Goal: Task Accomplishment & Management: Complete application form

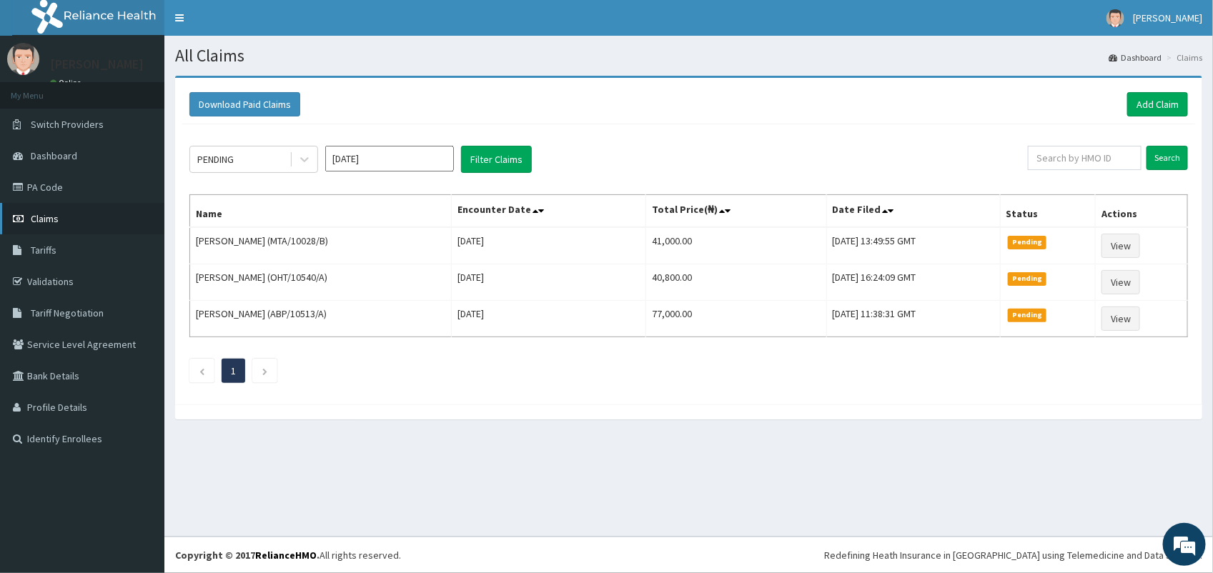
click at [69, 217] on link "Claims" at bounding box center [82, 218] width 164 height 31
click at [1150, 113] on link "Add Claim" at bounding box center [1157, 104] width 61 height 24
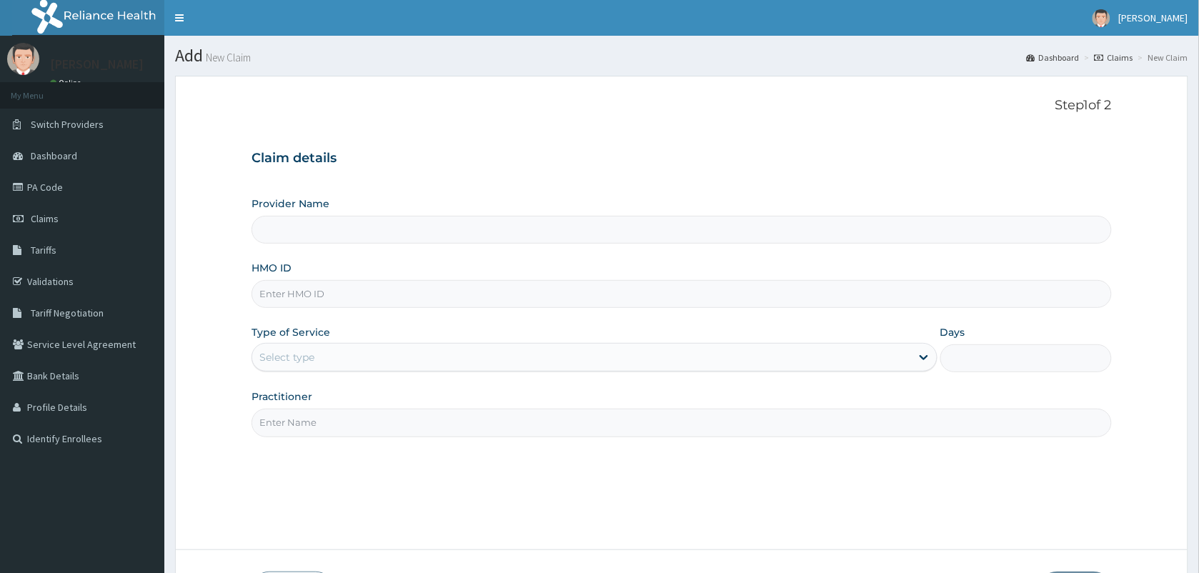
click at [339, 292] on input "HMO ID" at bounding box center [682, 294] width 860 height 28
type input "VISION PLANET EYE CARE"
type input "RIS/10019/A"
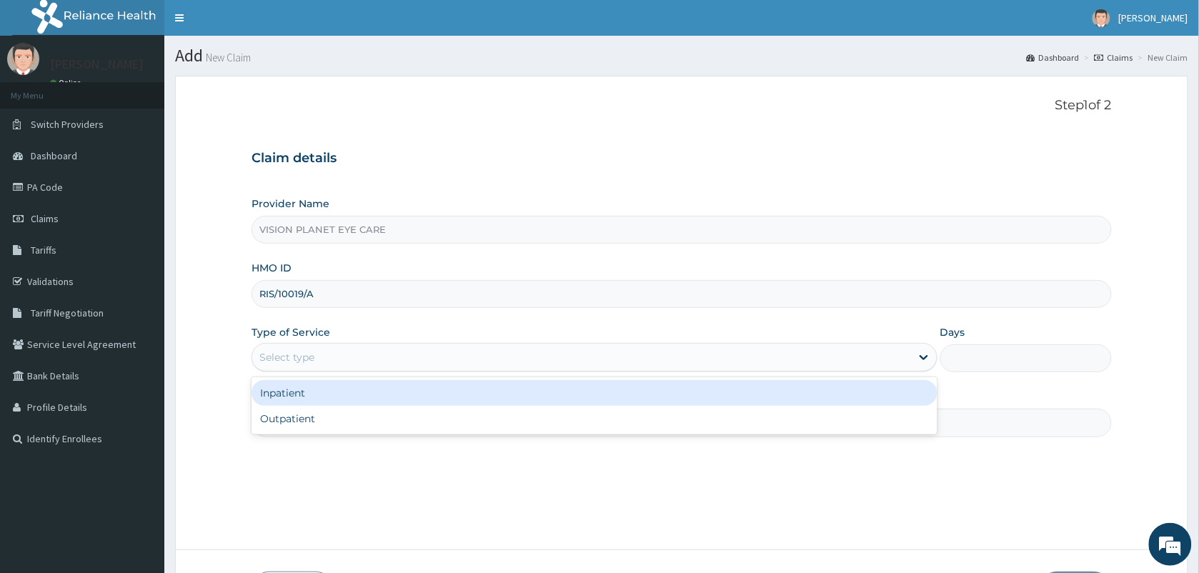
click at [824, 426] on div "Outpatient" at bounding box center [595, 419] width 686 height 26
type input "1"
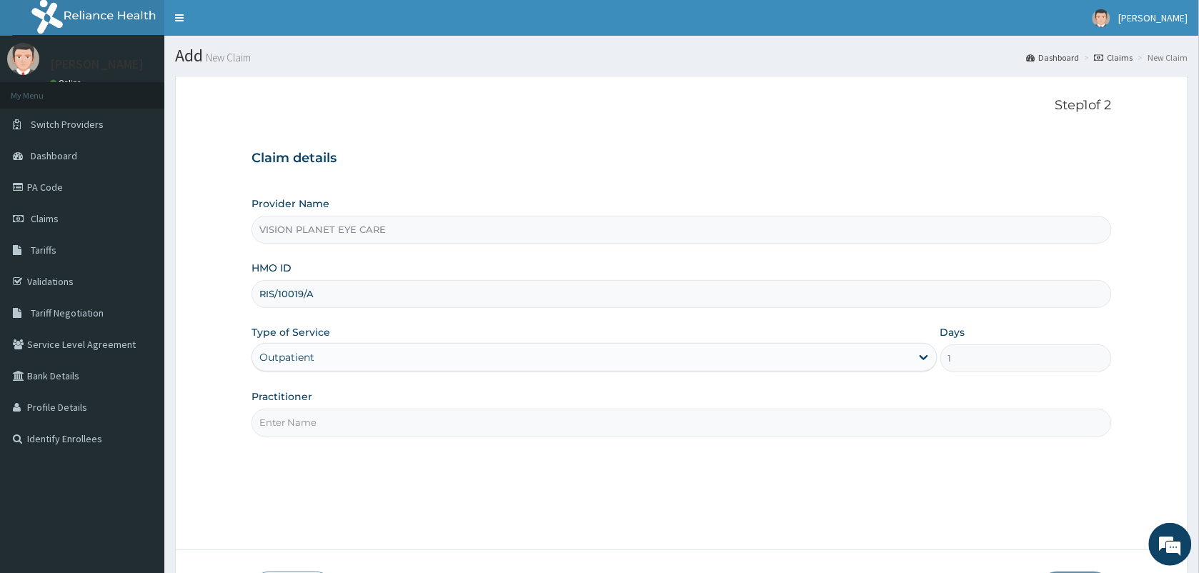
click at [830, 429] on input "Practitioner" at bounding box center [682, 423] width 860 height 28
type input "DR NDIDI="
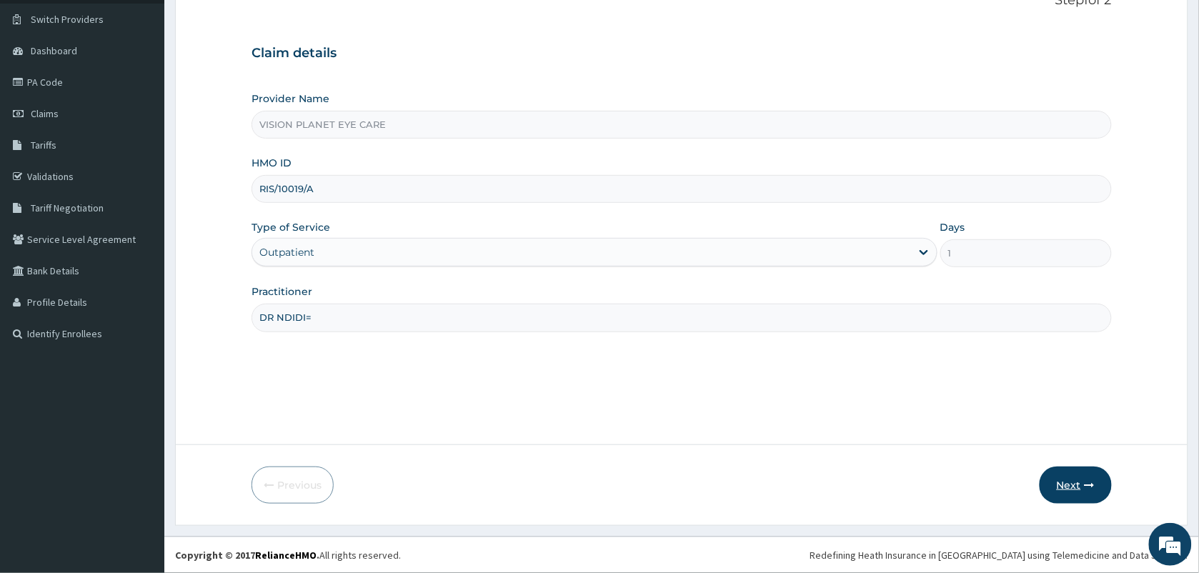
click at [1070, 493] on button "Next" at bounding box center [1076, 485] width 72 height 37
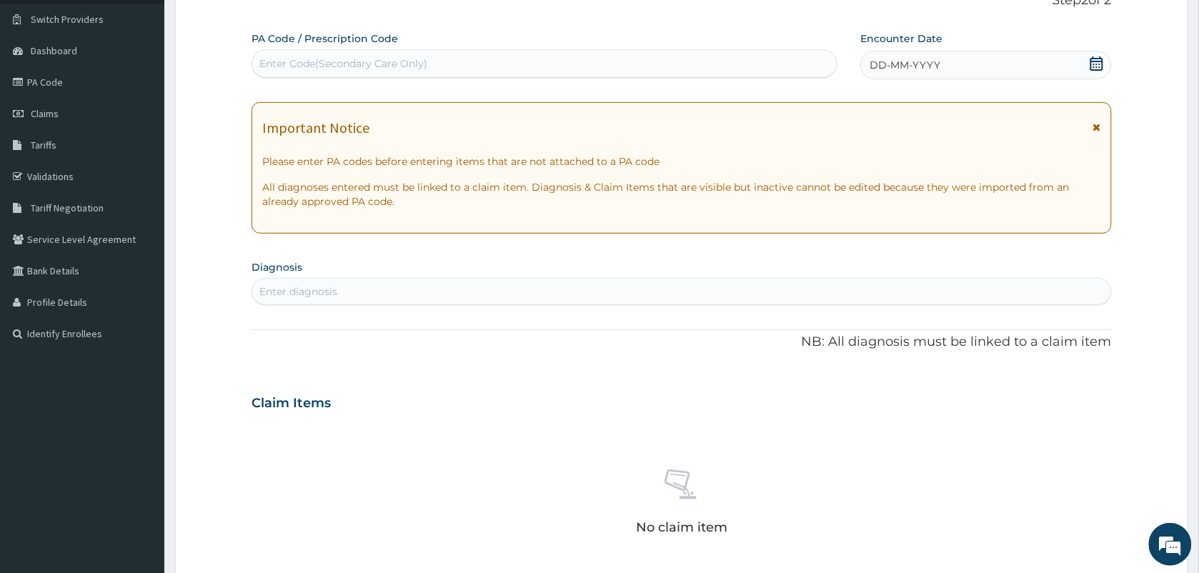
click at [1020, 75] on div "DD-MM-YYYY" at bounding box center [985, 65] width 251 height 29
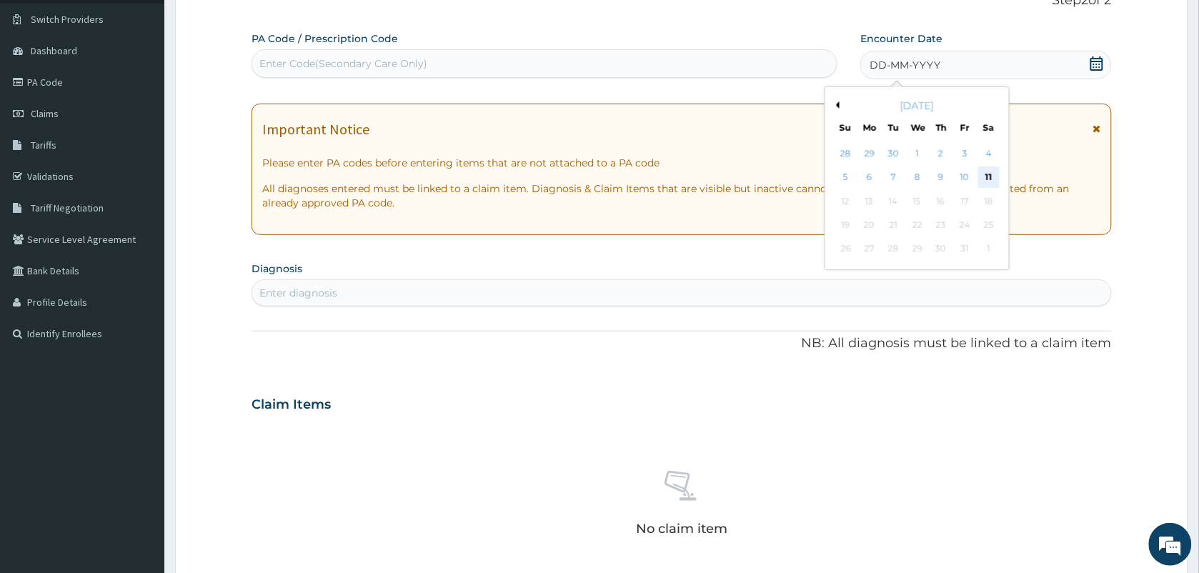
click at [995, 179] on div "11" at bounding box center [988, 177] width 21 height 21
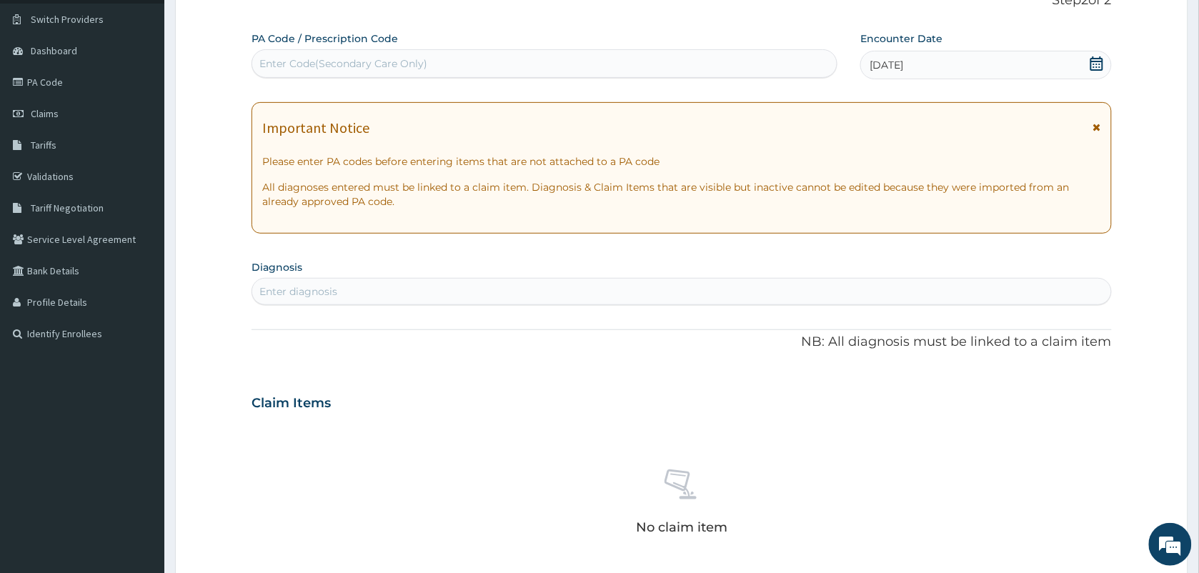
paste input "PA/2A5DF3"
type input "PA/2A5DF3"
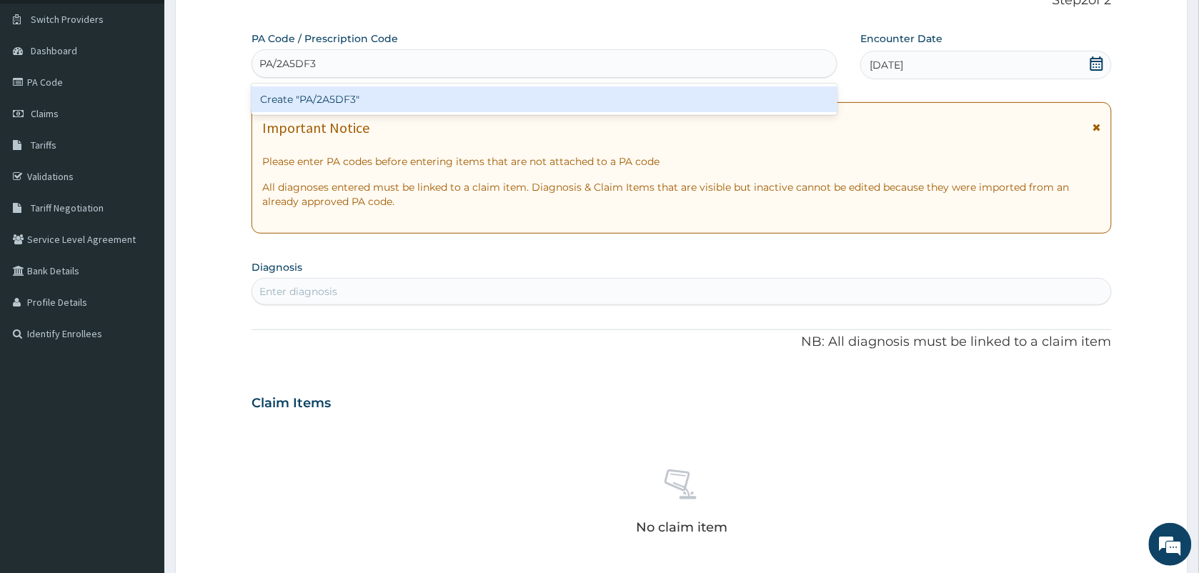
click at [412, 89] on div "Create "PA/2A5DF3"" at bounding box center [545, 99] width 586 height 26
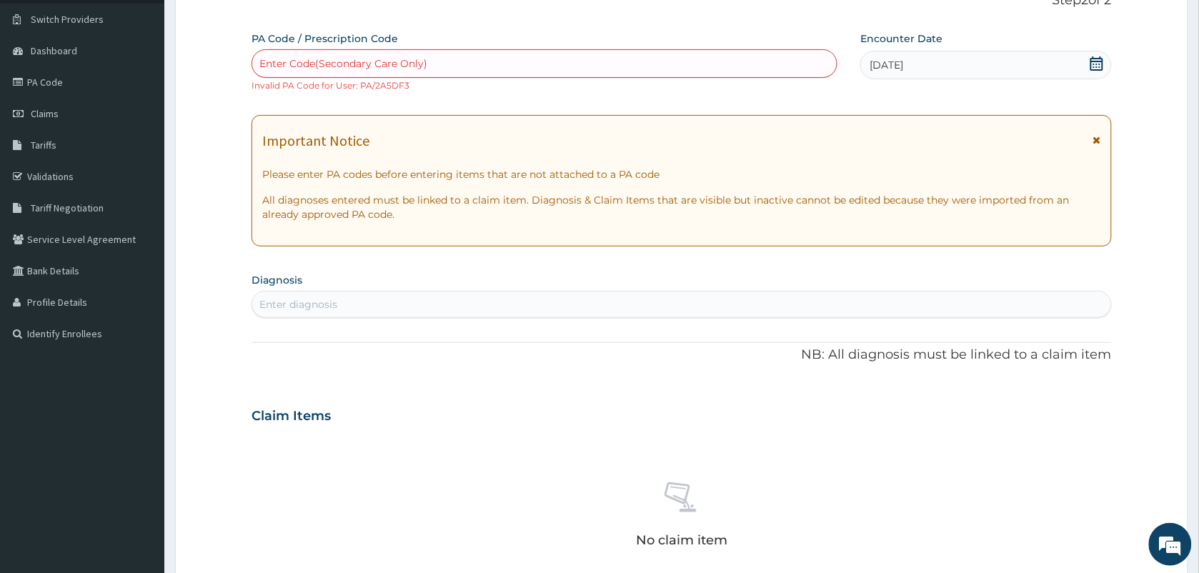
paste input "PA/2A5DF3"
type input "PA/2A5DF3"
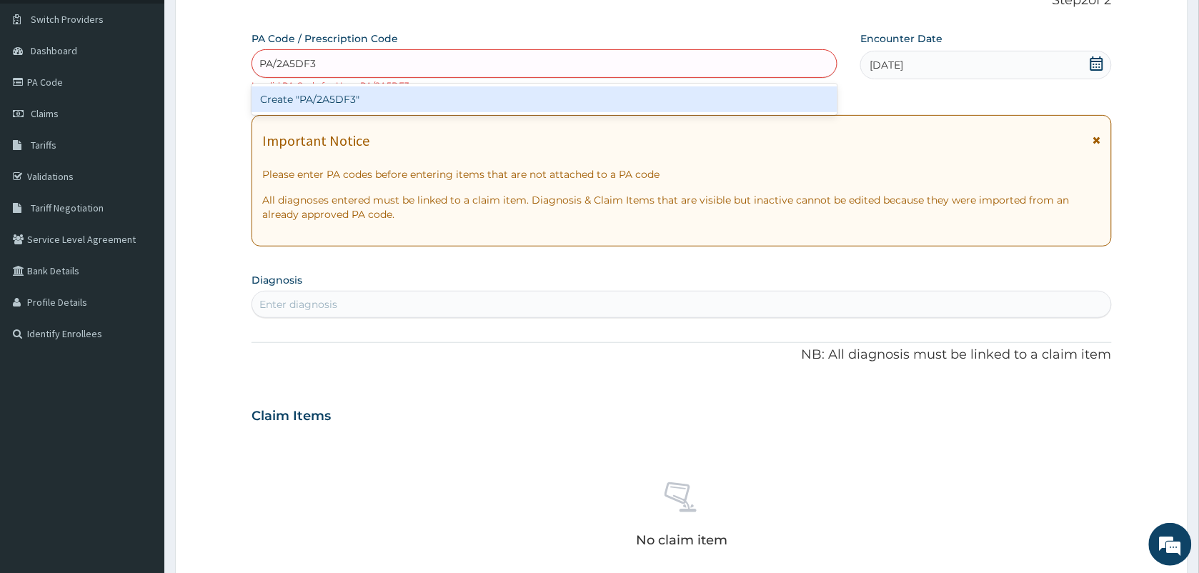
click at [331, 89] on div "Create "PA/2A5DF3"" at bounding box center [545, 99] width 586 height 26
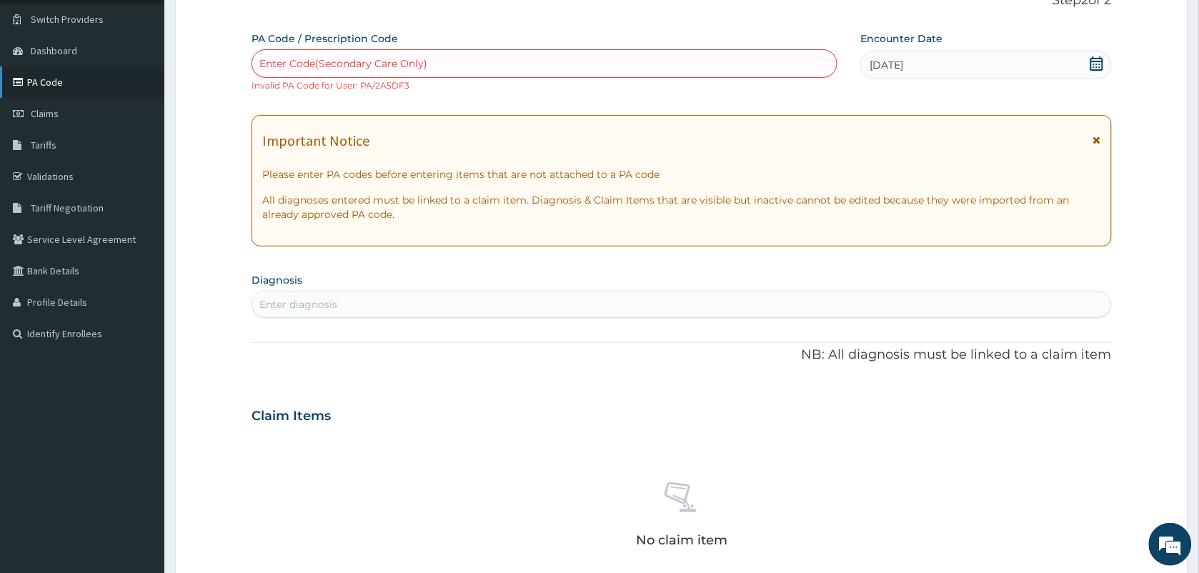
click at [61, 80] on link "PA Code" at bounding box center [82, 81] width 164 height 31
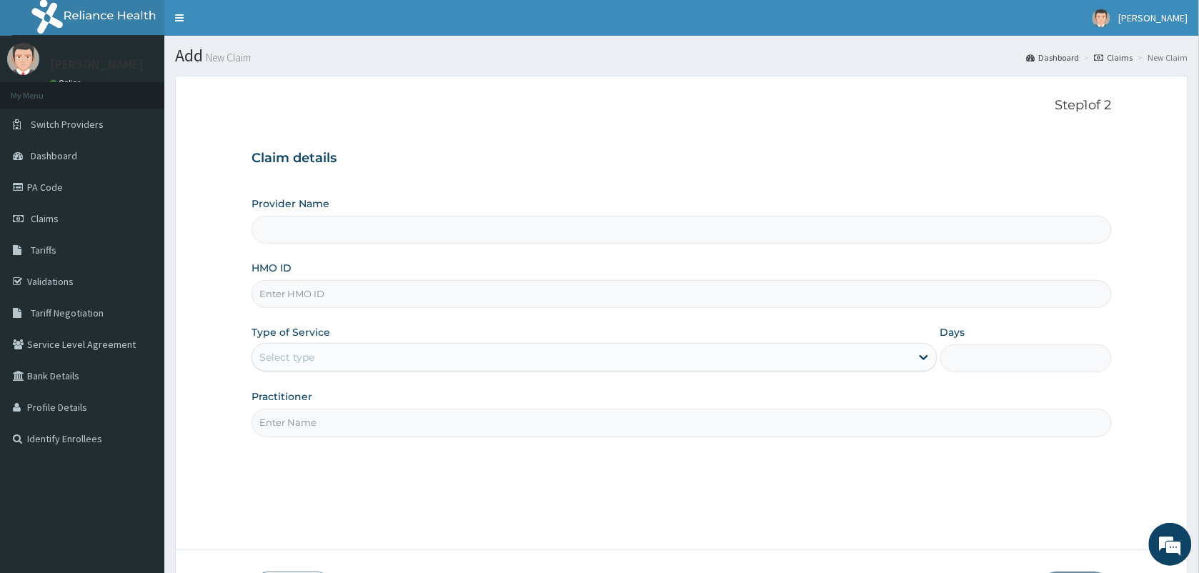
type input "P"
type input "H"
type input "VISION PLANET EYE CARE"
type input "HIC/10238/A"
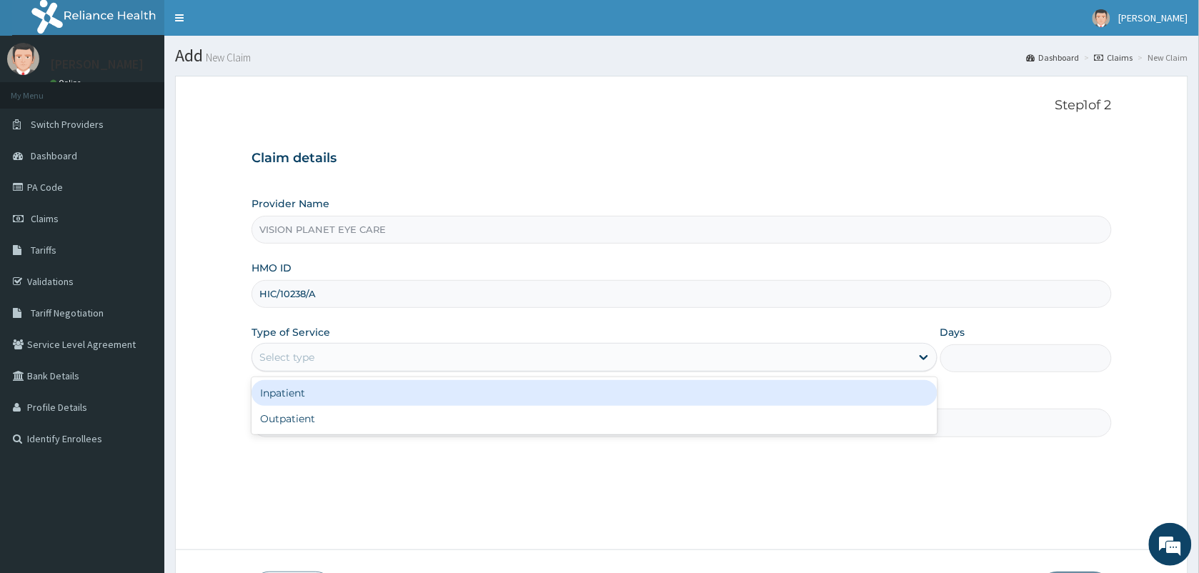
click at [441, 451] on div "Step 1 of 2 Claim details Provider Name VISION PLANET EYE CARE HMO ID HIC/10238…" at bounding box center [682, 313] width 860 height 430
click at [383, 430] on div "Outpatient" at bounding box center [595, 419] width 686 height 26
type input "1"
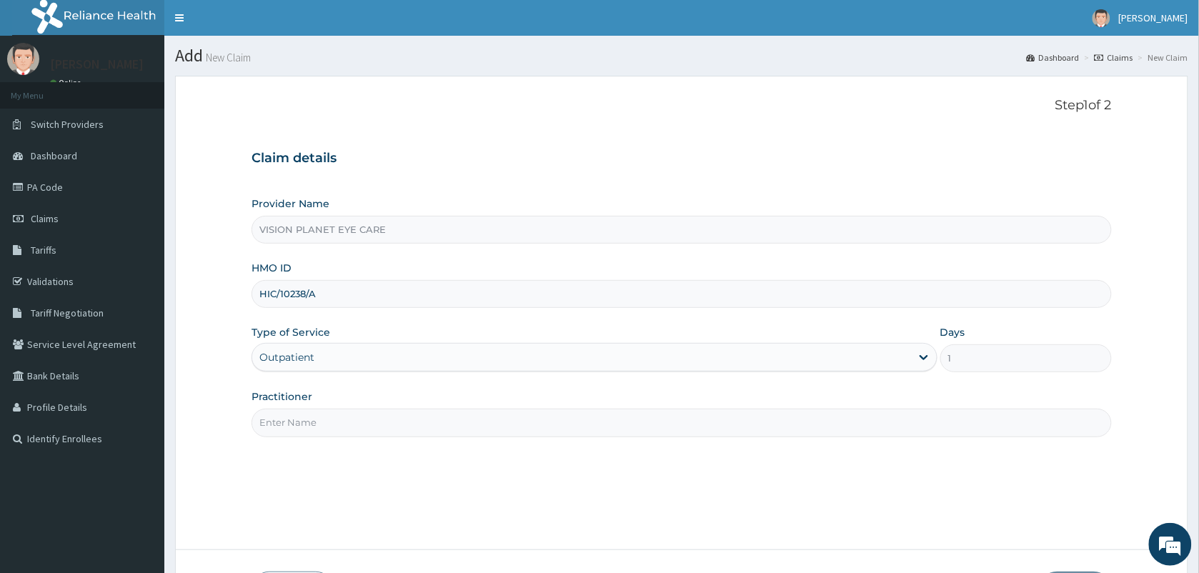
click at [393, 424] on input "Practitioner" at bounding box center [682, 423] width 860 height 28
type input "DR NDIDI="
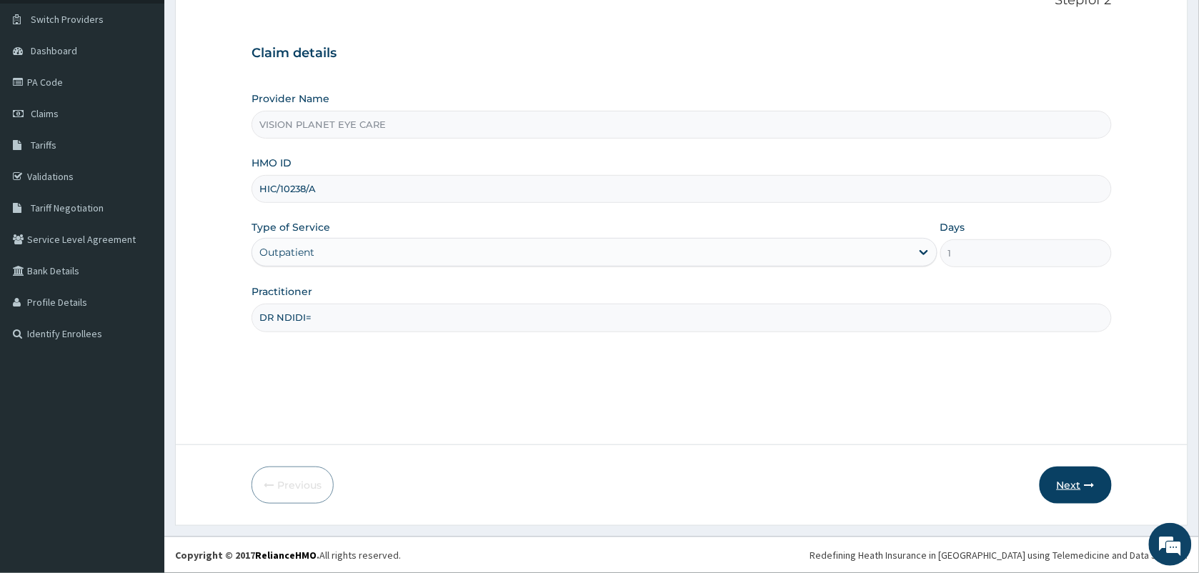
click at [1078, 481] on button "Next" at bounding box center [1076, 485] width 72 height 37
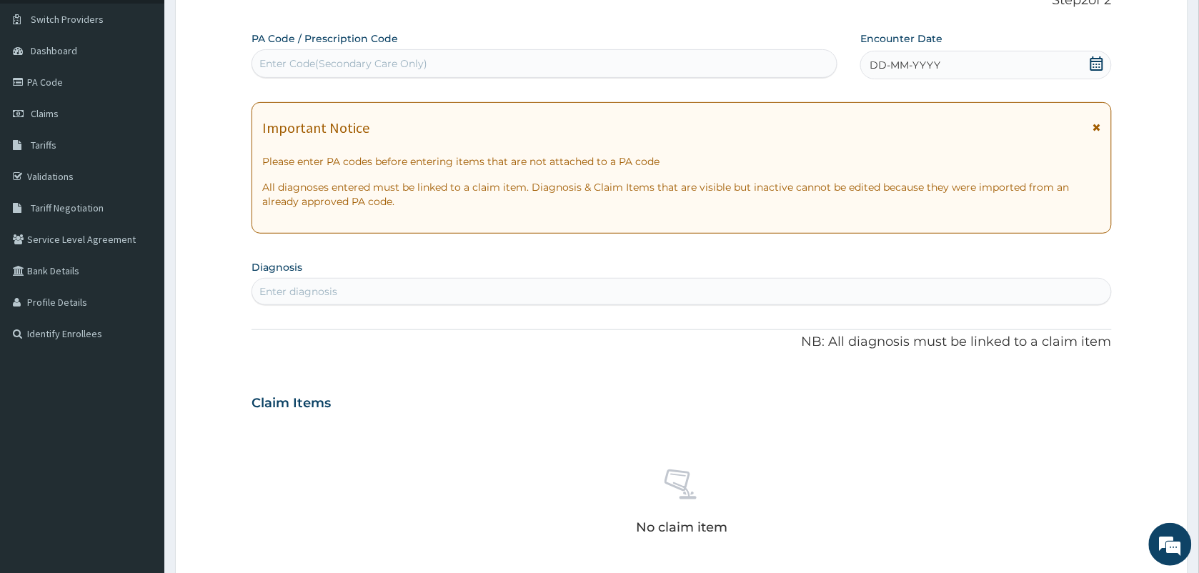
click at [936, 75] on div "DD-MM-YYYY" at bounding box center [985, 65] width 251 height 29
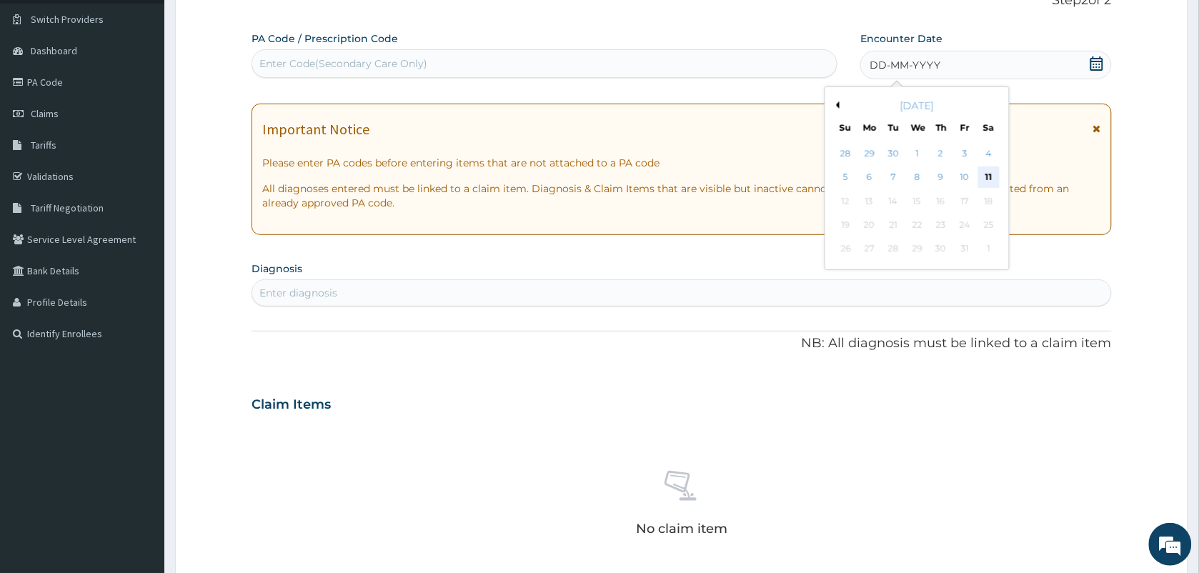
click at [999, 179] on div "11" at bounding box center [988, 177] width 21 height 21
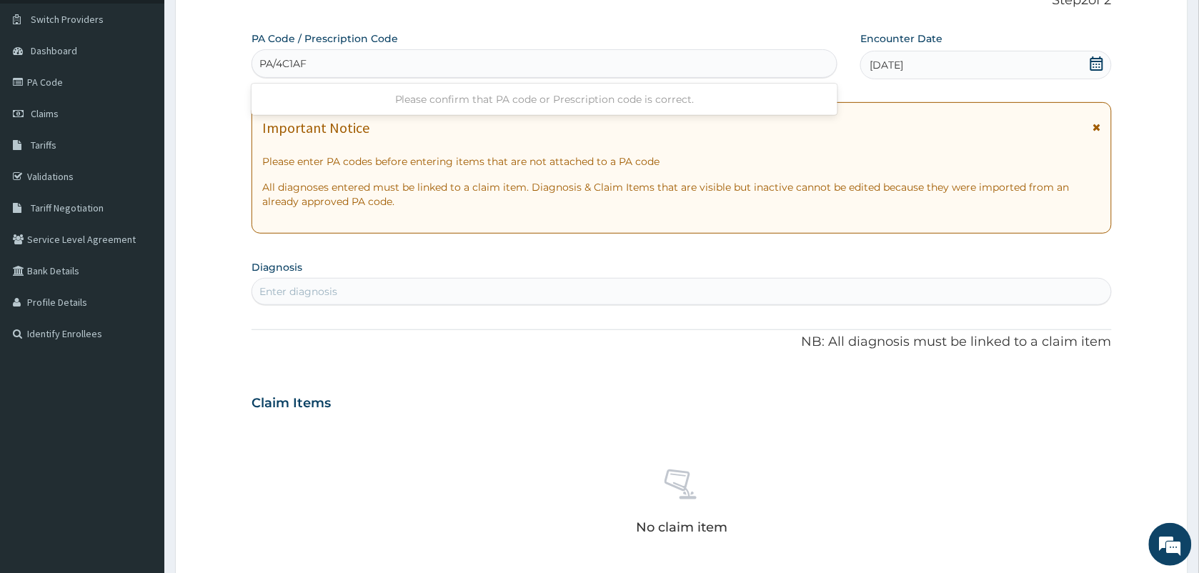
type input "PA/4C1AF2"
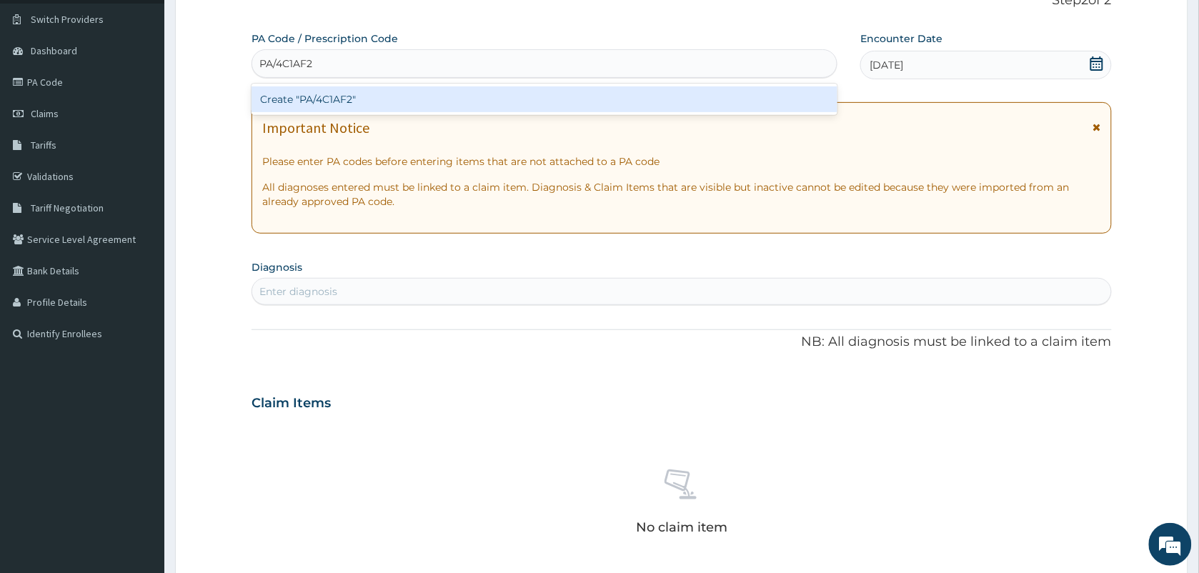
click at [354, 99] on div "Create "PA/4C1AF2"" at bounding box center [545, 99] width 586 height 26
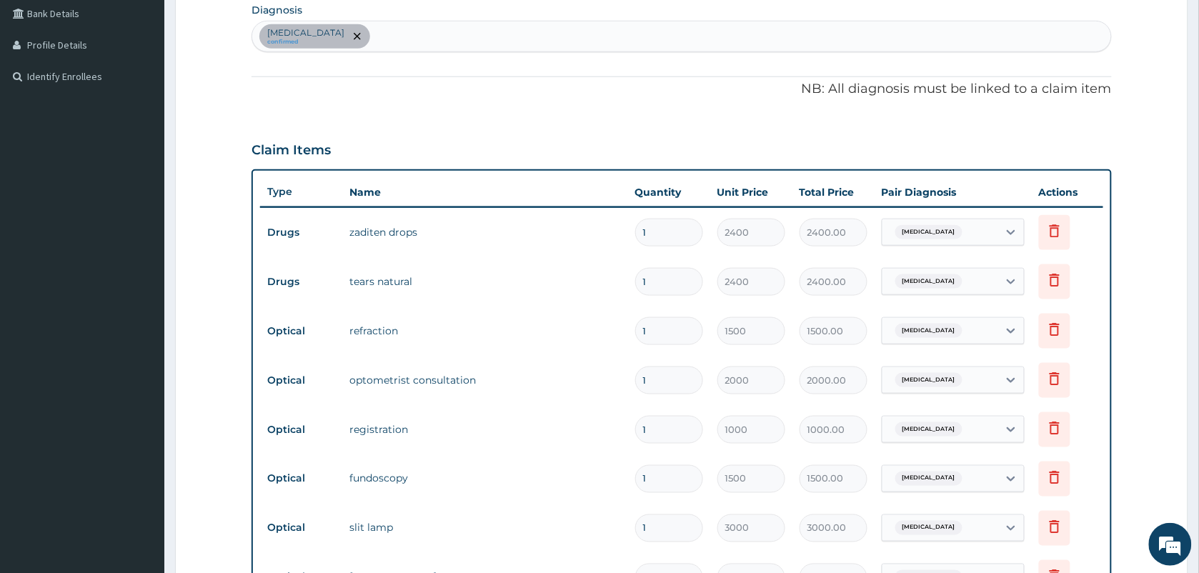
scroll to position [734, 0]
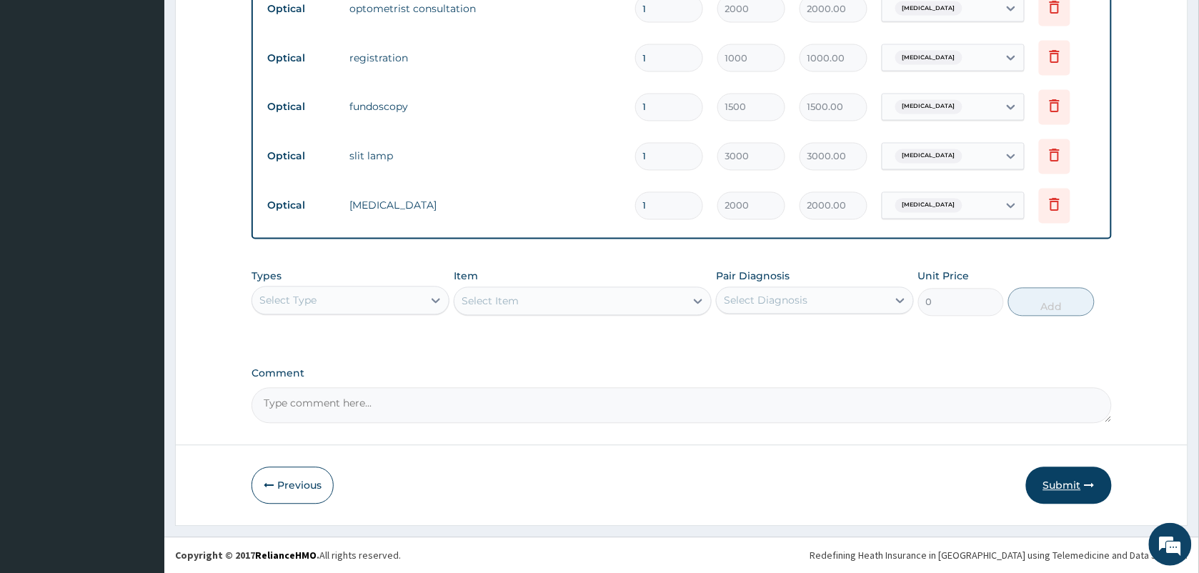
click at [1067, 502] on button "Submit" at bounding box center [1069, 485] width 86 height 37
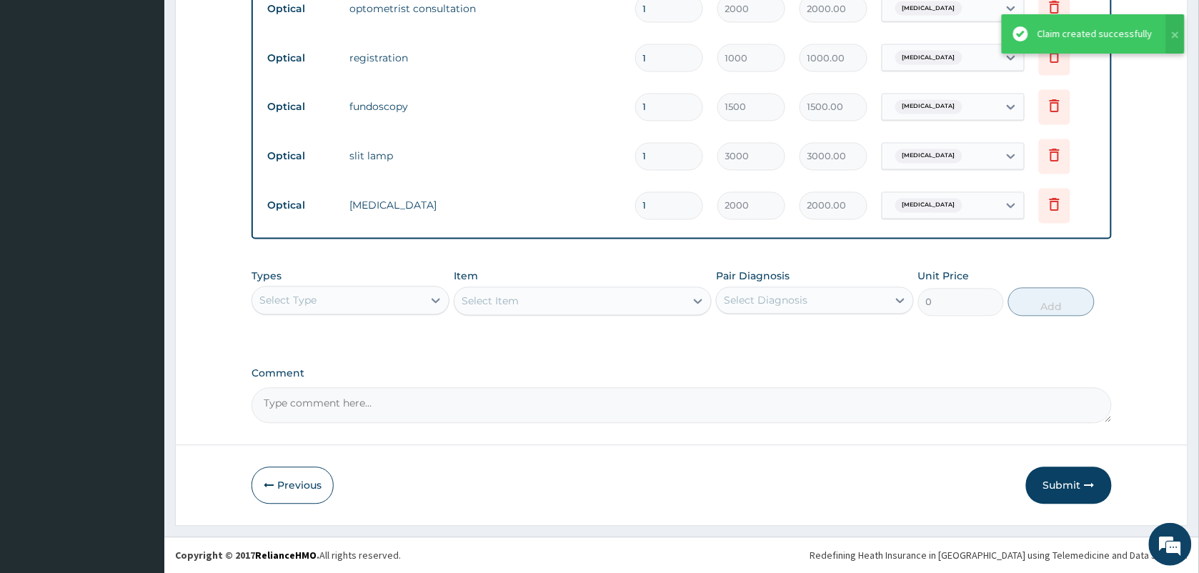
click at [1111, 39] on div "Claim created successfully" at bounding box center [1095, 33] width 115 height 15
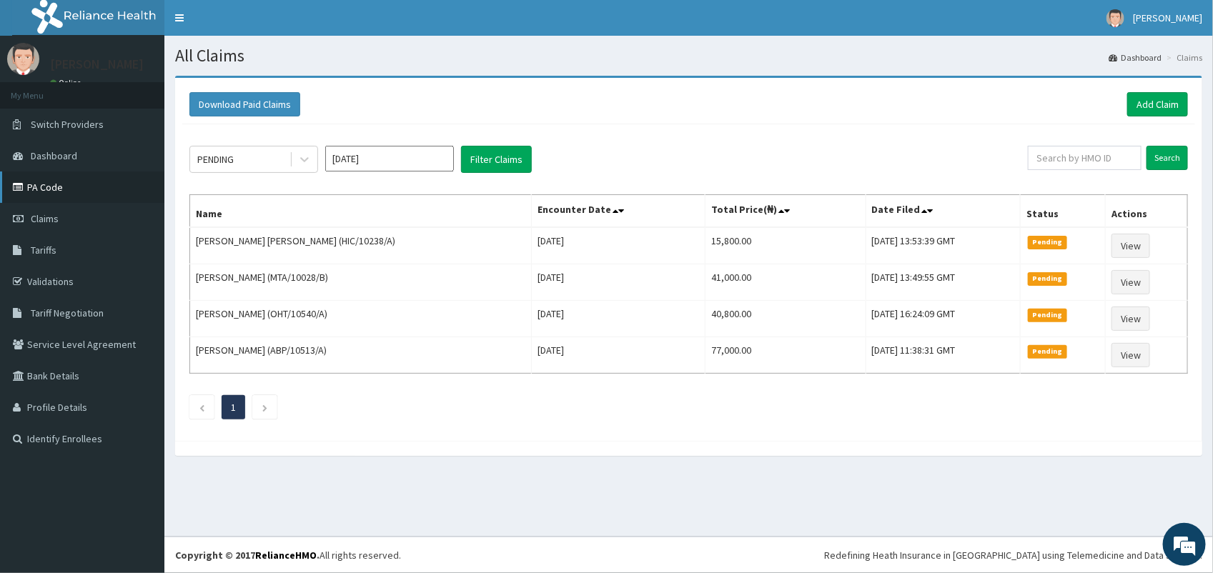
click at [70, 189] on link "PA Code" at bounding box center [82, 186] width 164 height 31
